Goal: Find specific page/section: Find specific page/section

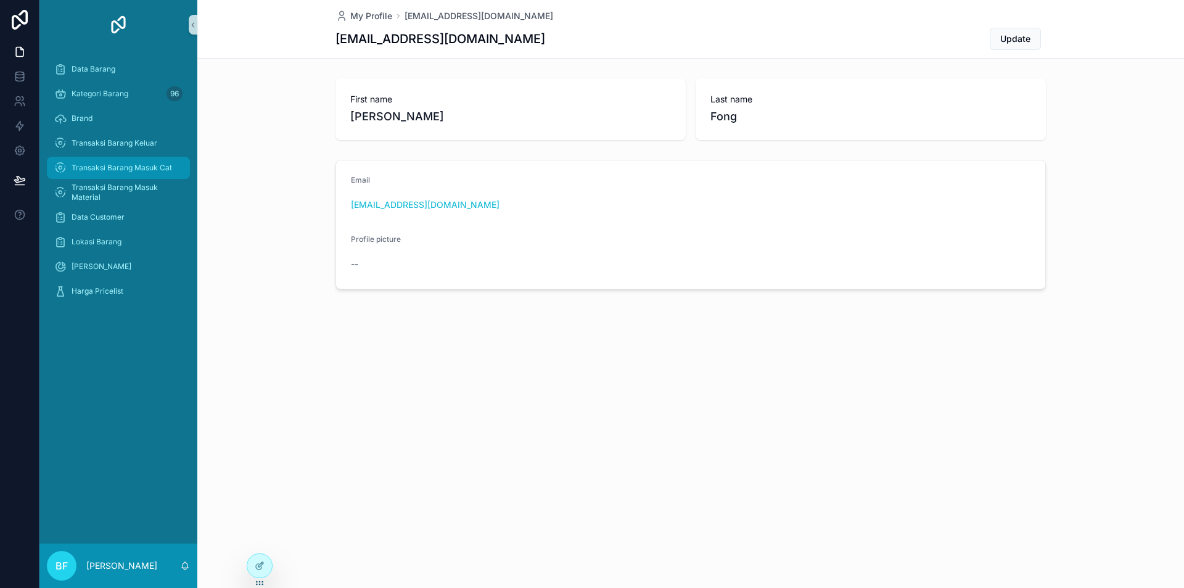
click at [133, 165] on span "Transaksi Barang Masuk Cat" at bounding box center [122, 168] width 101 height 10
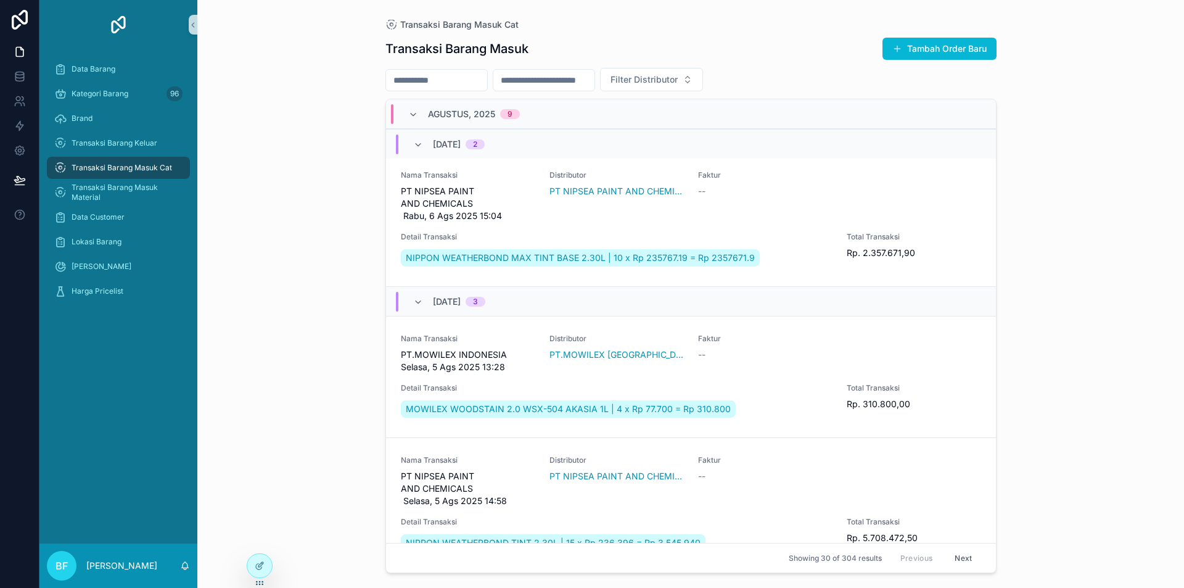
scroll to position [1418, 0]
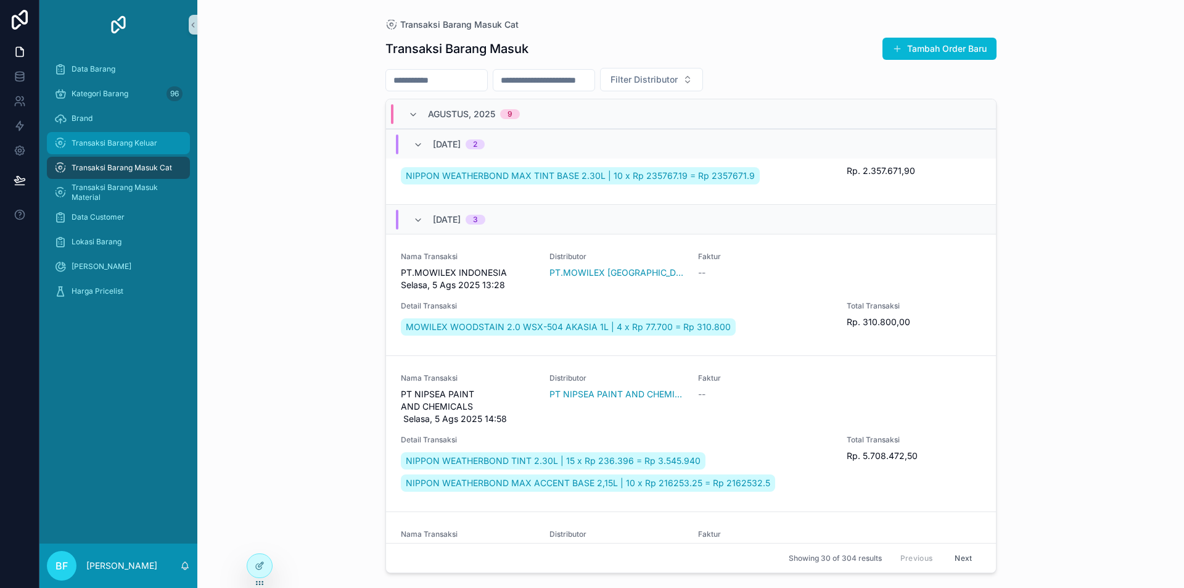
click at [158, 142] on div "Transaksi Barang Keluar" at bounding box center [118, 143] width 128 height 20
